Goal: Transaction & Acquisition: Purchase product/service

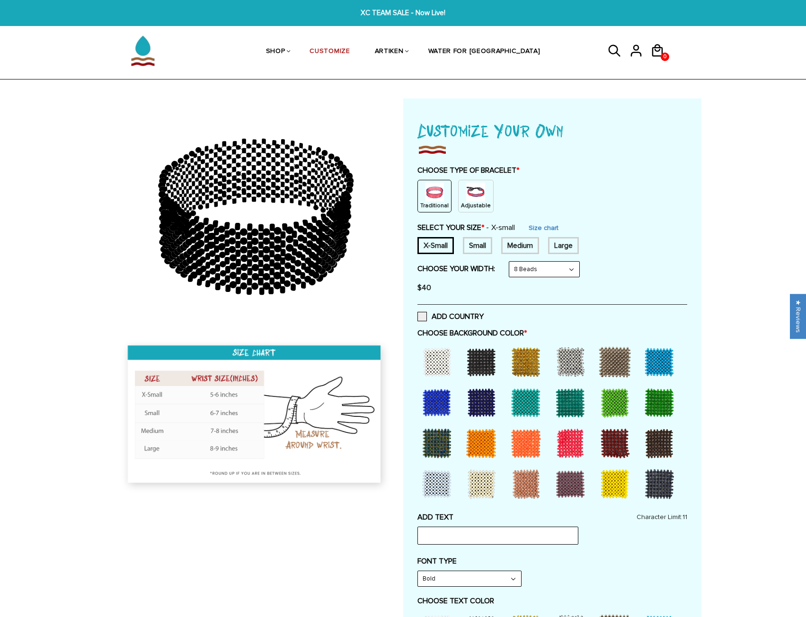
click at [474, 193] on img at bounding box center [475, 192] width 19 height 19
click at [399, 12] on span "XC TEAM SALE - Now Live!" at bounding box center [403, 13] width 311 height 11
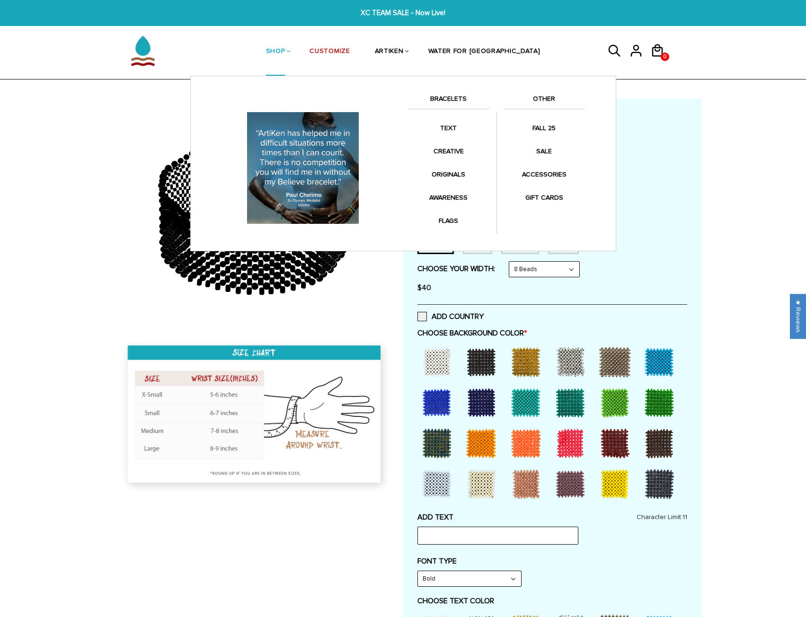
click at [285, 45] on link "SHOP" at bounding box center [275, 51] width 19 height 49
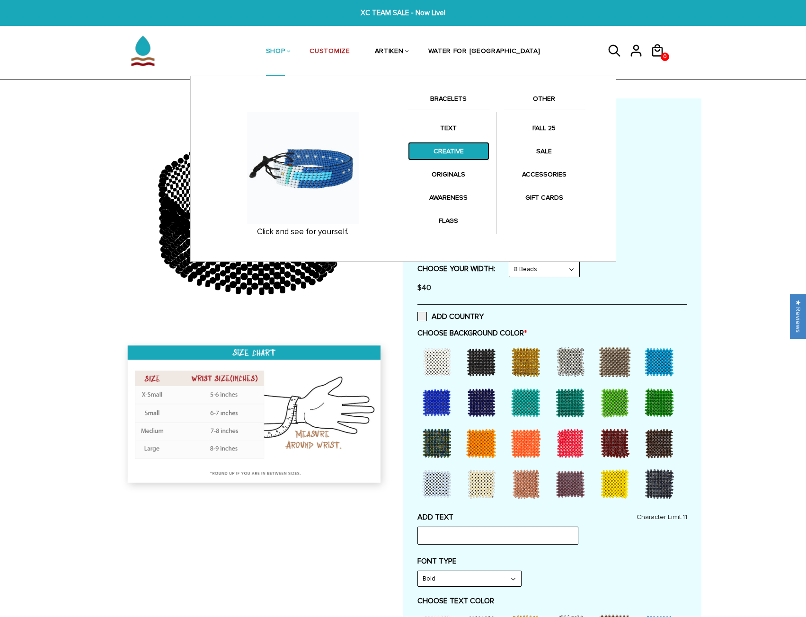
click at [450, 146] on link "CREATIVE" at bounding box center [448, 151] width 81 height 18
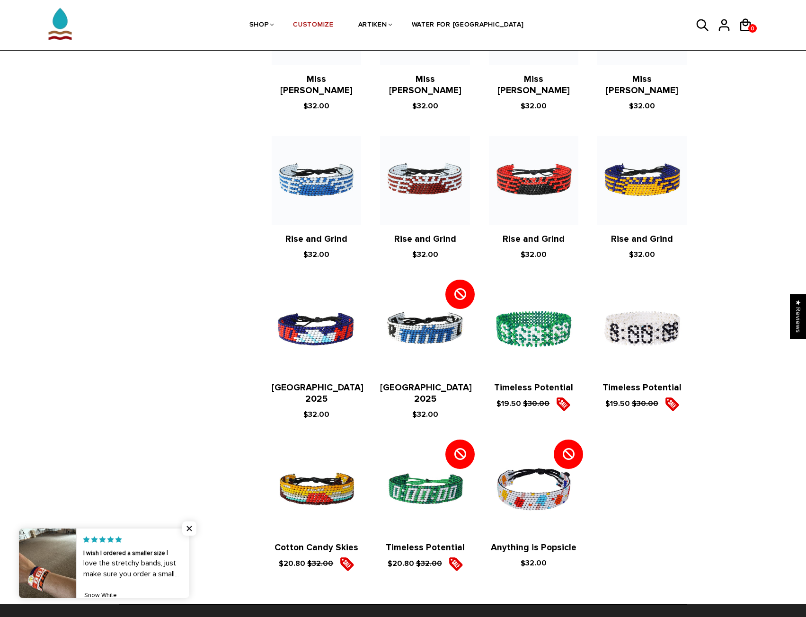
scroll to position [849, 0]
